Goal: Navigation & Orientation: Find specific page/section

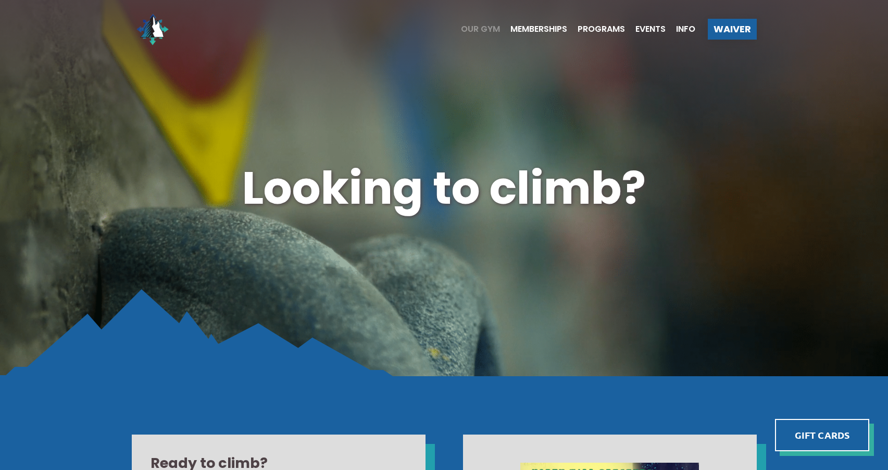
click at [474, 26] on span "Our Gym" at bounding box center [480, 29] width 39 height 8
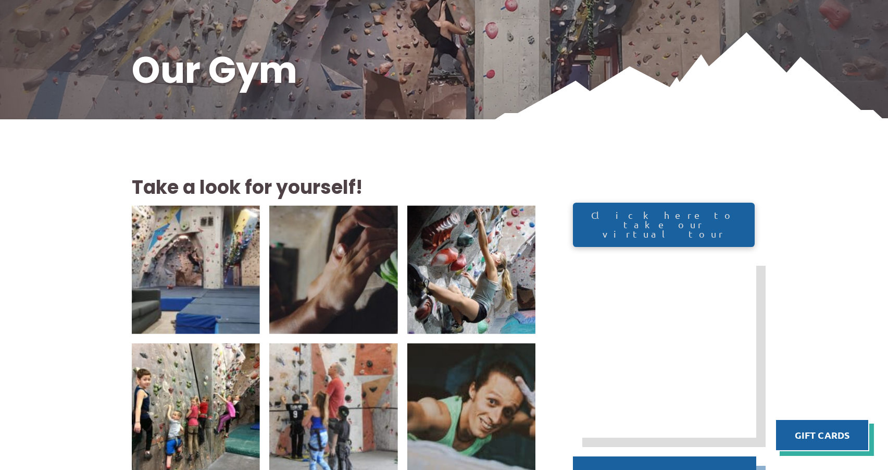
scroll to position [208, 0]
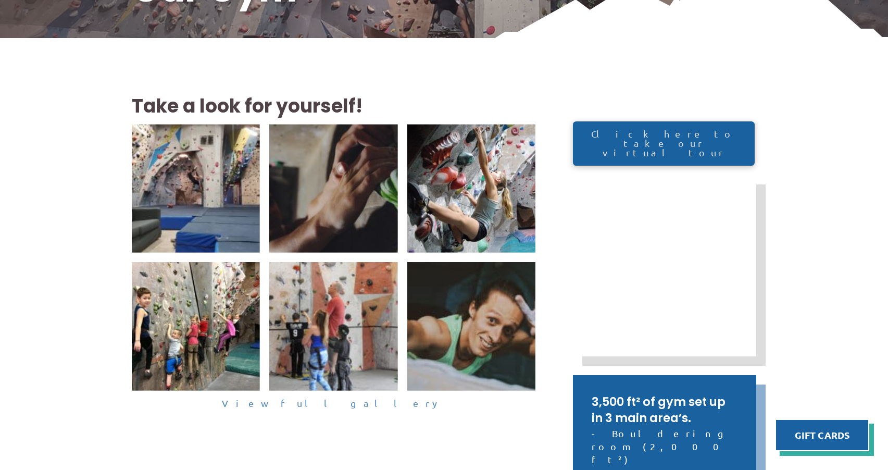
click at [321, 406] on link "View full gallery" at bounding box center [334, 403] width 404 height 16
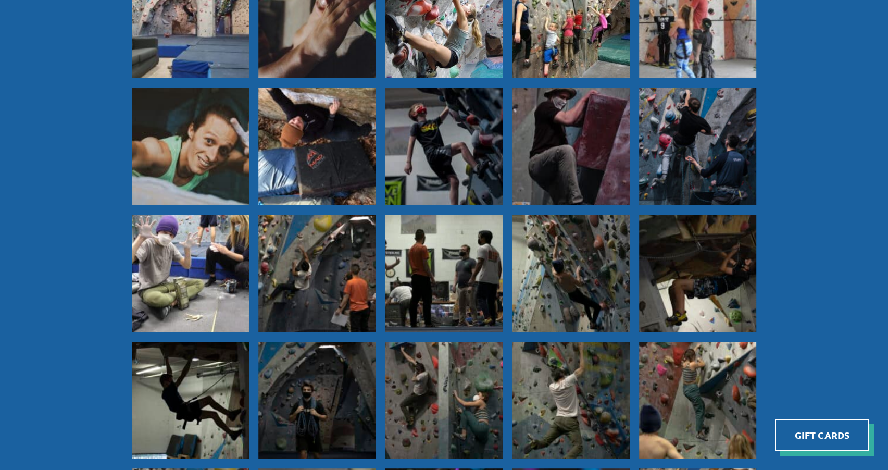
scroll to position [469, 0]
